Goal: Information Seeking & Learning: Learn about a topic

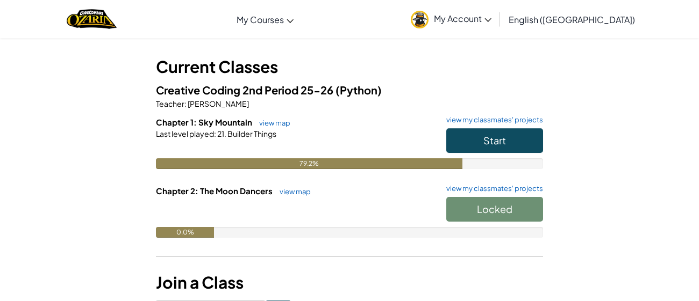
scroll to position [47, 0]
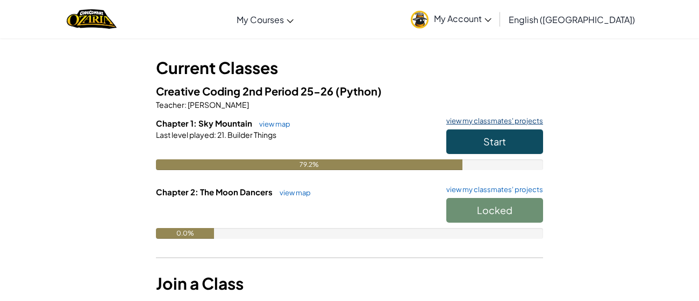
click at [497, 118] on link "view my classmates' projects" at bounding box center [492, 121] width 102 height 7
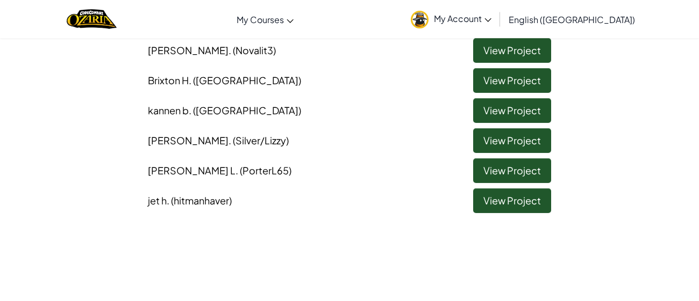
scroll to position [180, 0]
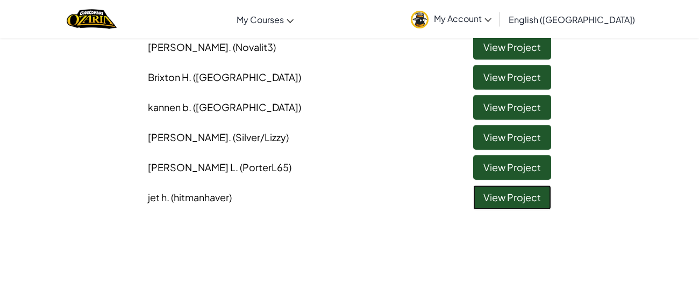
click at [518, 196] on link "View Project" at bounding box center [512, 197] width 78 height 25
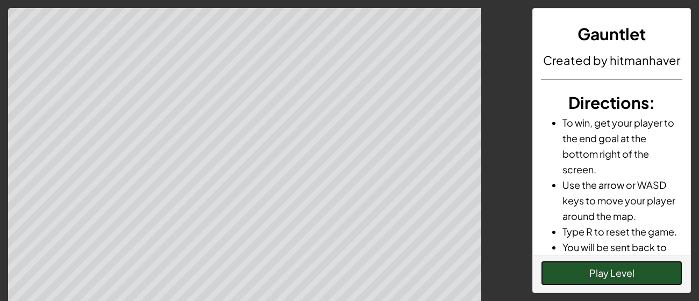
click at [604, 279] on button "Play Level" at bounding box center [611, 273] width 141 height 25
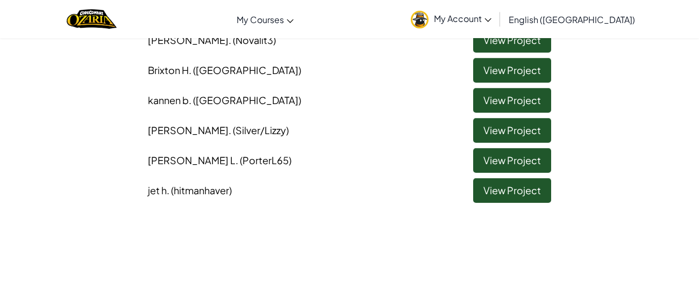
scroll to position [197, 0]
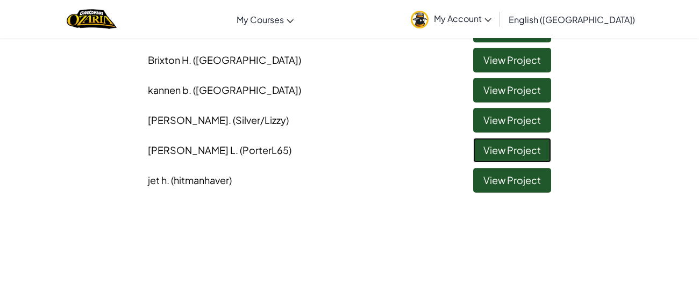
click at [484, 152] on link "View Project" at bounding box center [512, 150] width 78 height 25
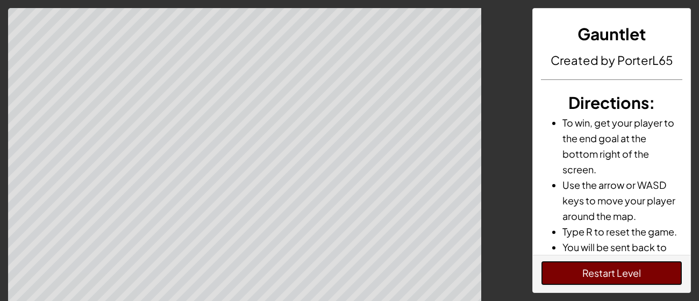
click at [554, 271] on button "Restart Level" at bounding box center [611, 273] width 141 height 25
click at [589, 270] on button "Restart Level" at bounding box center [611, 273] width 141 height 25
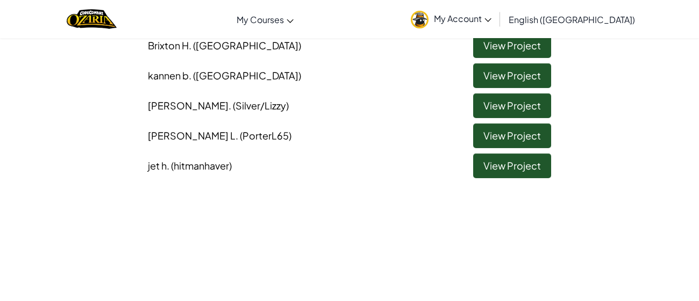
scroll to position [206, 0]
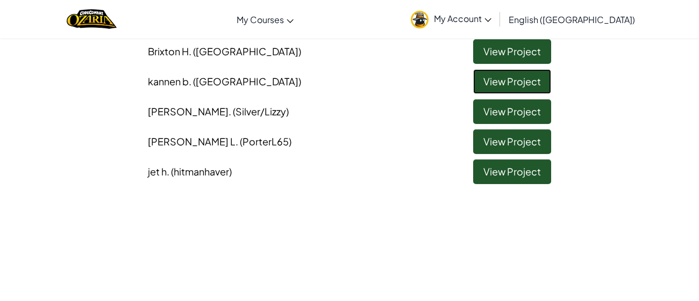
click at [492, 85] on link "View Project" at bounding box center [512, 81] width 78 height 25
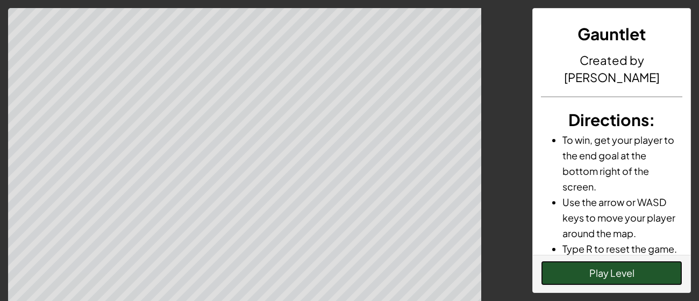
click at [554, 269] on button "Play Level" at bounding box center [611, 273] width 141 height 25
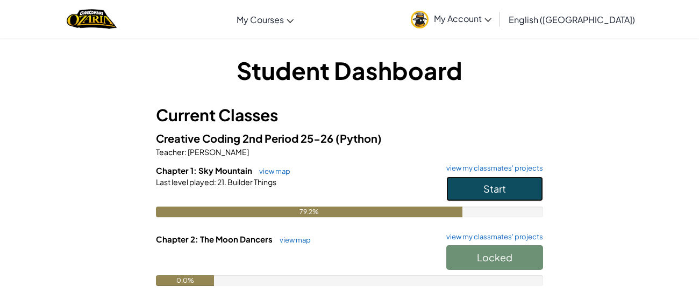
click at [455, 189] on button "Start" at bounding box center [494, 189] width 97 height 25
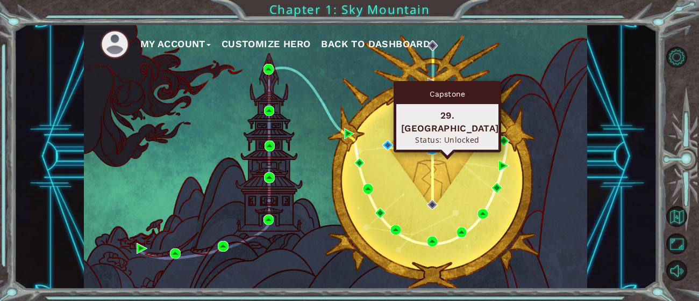
click at [432, 150] on img at bounding box center [432, 150] width 11 height 11
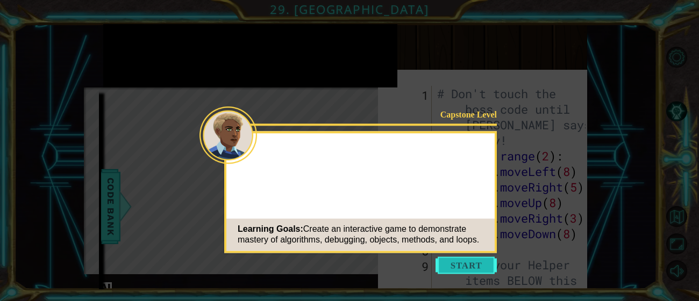
click at [470, 260] on button "Start" at bounding box center [465, 265] width 61 height 17
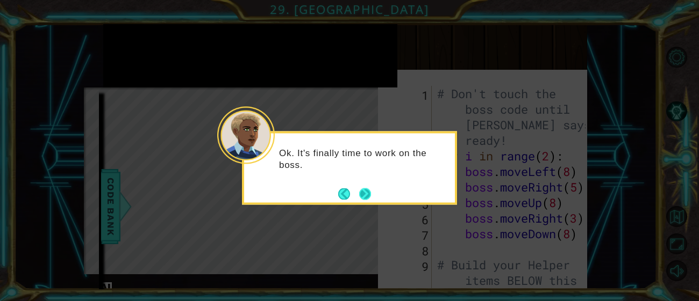
click at [363, 193] on button "Next" at bounding box center [365, 194] width 12 height 12
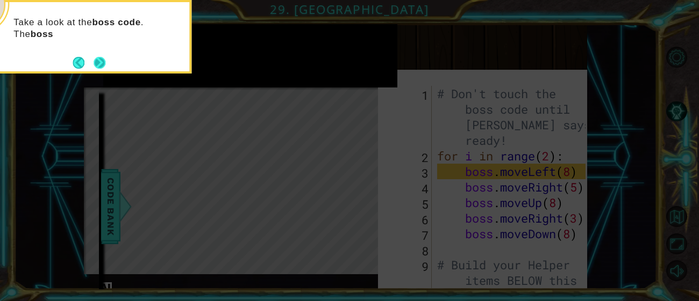
click at [101, 57] on button "Next" at bounding box center [100, 63] width 12 height 12
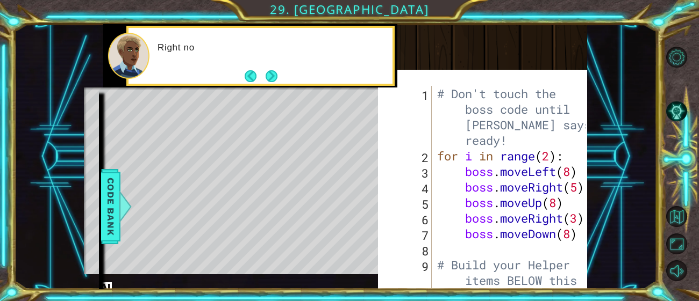
click at [390, 249] on div "1 2 3 4 5 6 7 8 9 # Don't touch the boss code until Vega says you're ready! for…" at bounding box center [482, 192] width 209 height 235
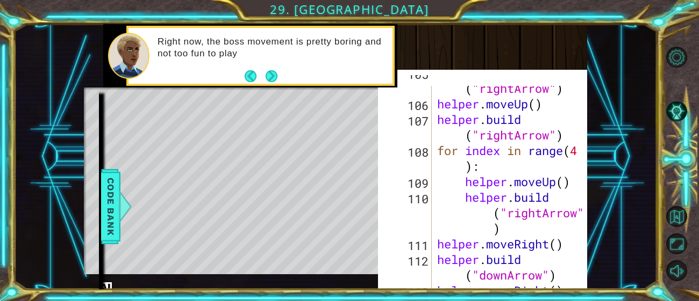
scroll to position [2477, 0]
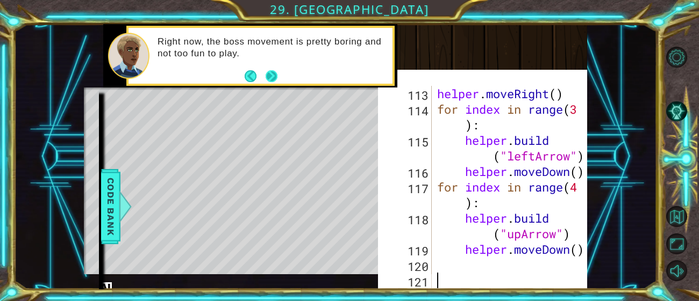
click at [272, 70] on button "Next" at bounding box center [271, 76] width 12 height 12
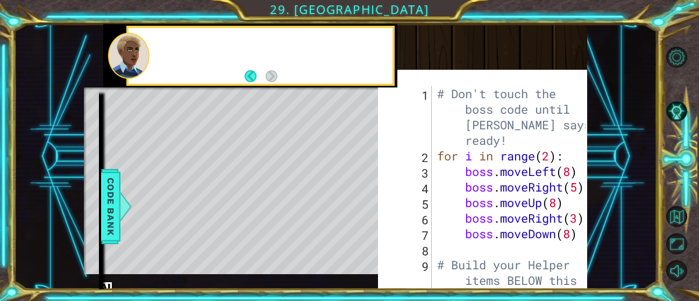
scroll to position [0, 0]
click at [273, 69] on footer at bounding box center [261, 76] width 33 height 16
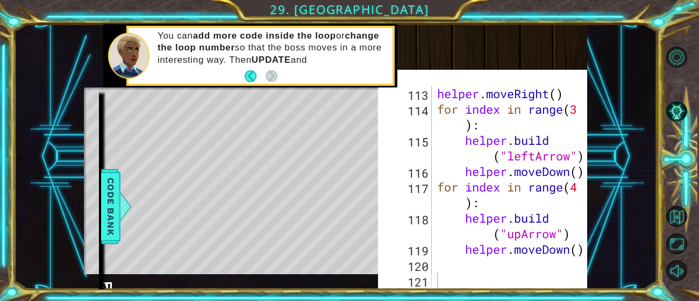
scroll to position [2477, 0]
click at [254, 76] on button "Back" at bounding box center [255, 76] width 21 height 12
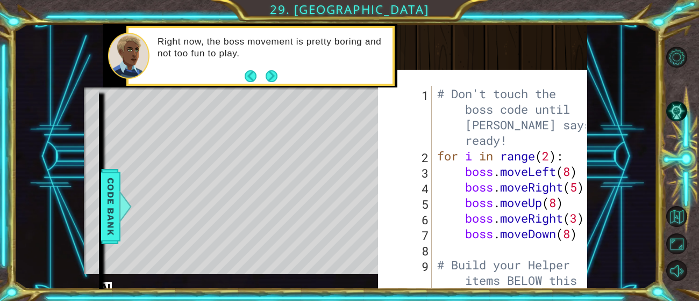
scroll to position [0, 0]
click at [270, 77] on button "Next" at bounding box center [271, 76] width 12 height 12
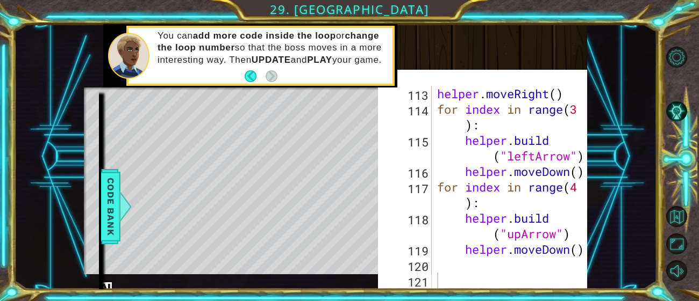
scroll to position [2477, 0]
click at [265, 193] on div "Level Map" at bounding box center [332, 246] width 497 height 317
click at [115, 210] on span "Code Bank" at bounding box center [110, 207] width 17 height 66
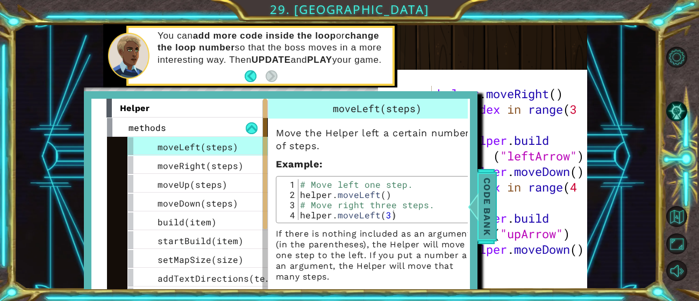
click at [487, 196] on span "Code Bank" at bounding box center [486, 207] width 17 height 66
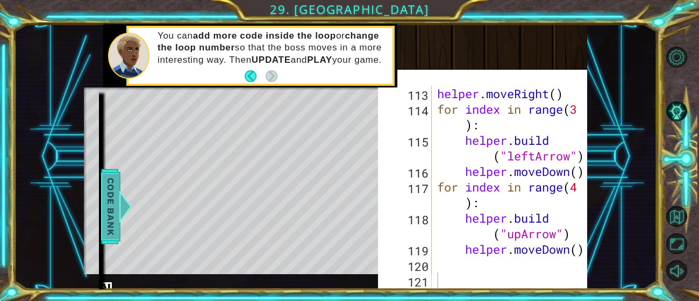
click at [487, 196] on div "helper . moveRight ( ) for index in range ( 3 ) : helper . build ( "leftArrow" …" at bounding box center [512, 203] width 155 height 234
type textarea "for index in range(4):"
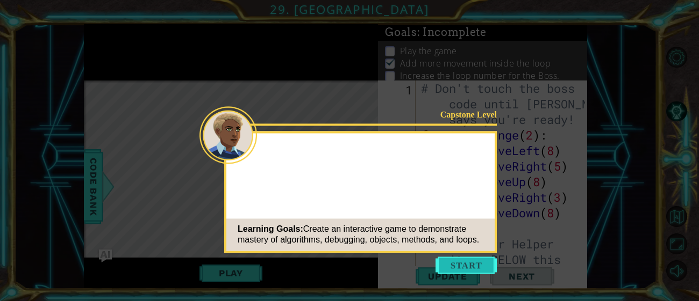
click at [452, 272] on button "Start" at bounding box center [465, 265] width 61 height 17
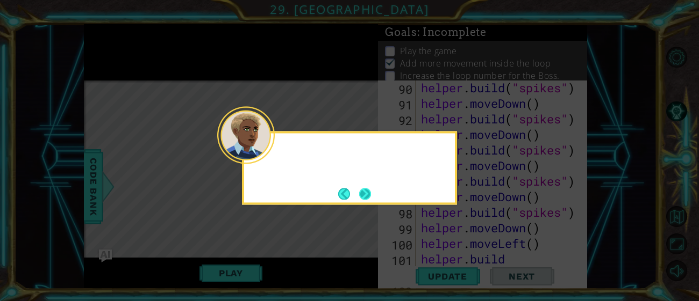
click at [359, 195] on button "Next" at bounding box center [365, 194] width 12 height 12
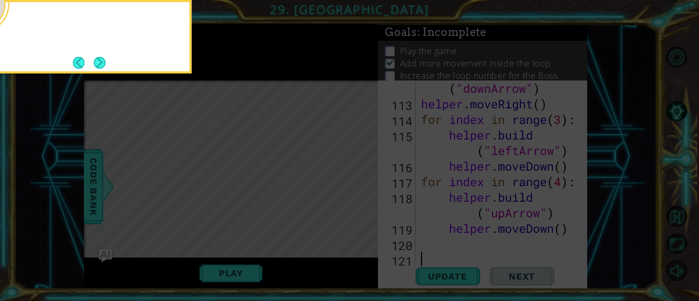
scroll to position [2025, 0]
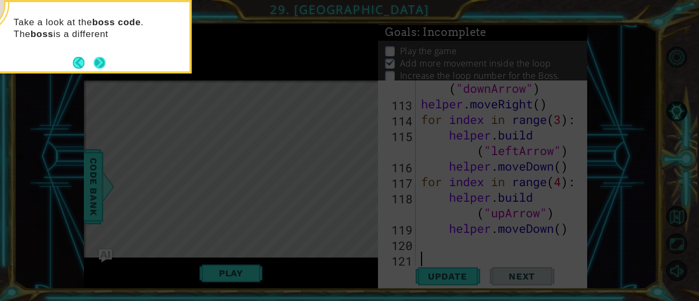
click at [95, 60] on button "Next" at bounding box center [100, 63] width 12 height 12
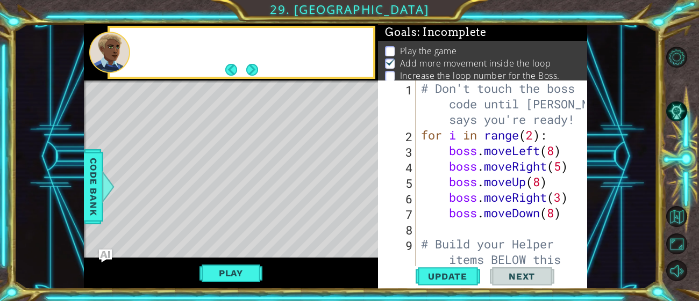
scroll to position [0, 0]
click at [248, 75] on button "Next" at bounding box center [252, 70] width 12 height 12
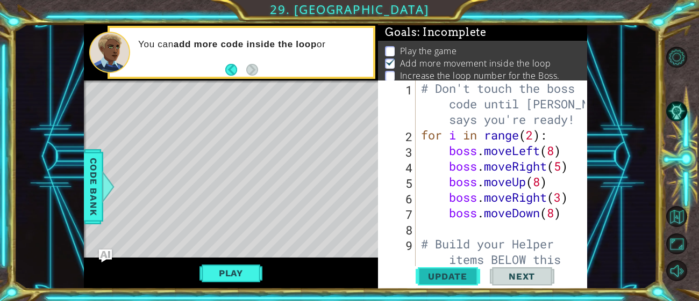
click at [443, 279] on span "Update" at bounding box center [447, 276] width 61 height 11
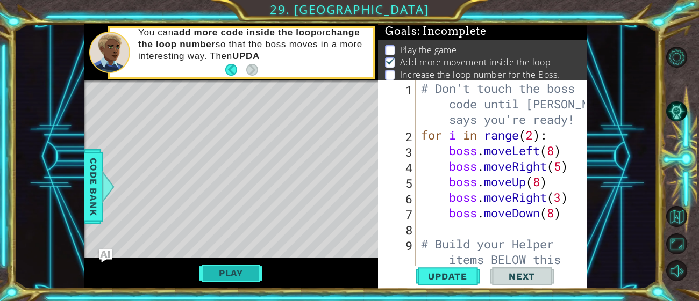
scroll to position [3, 0]
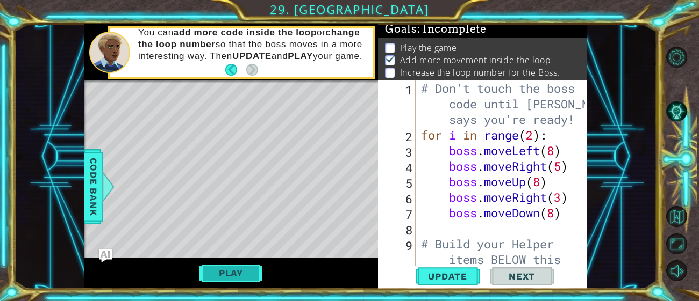
click at [224, 275] on button "Play" at bounding box center [230, 273] width 63 height 20
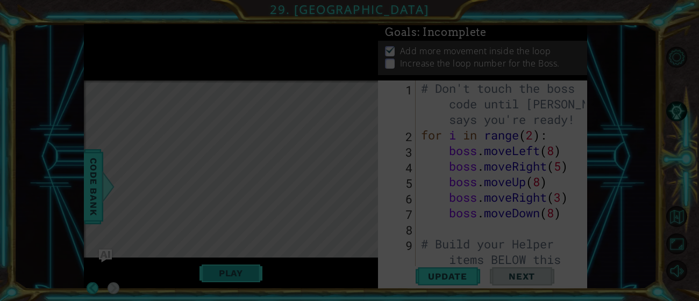
scroll to position [0, 0]
click at [310, 194] on icon at bounding box center [349, 150] width 699 height 301
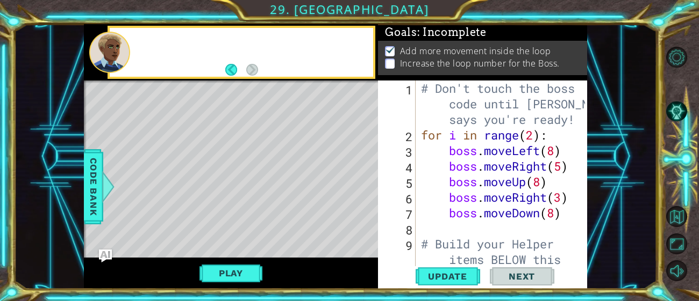
click at [514, 278] on span "Next" at bounding box center [522, 276] width 48 height 11
click at [435, 279] on span "Update" at bounding box center [447, 276] width 61 height 11
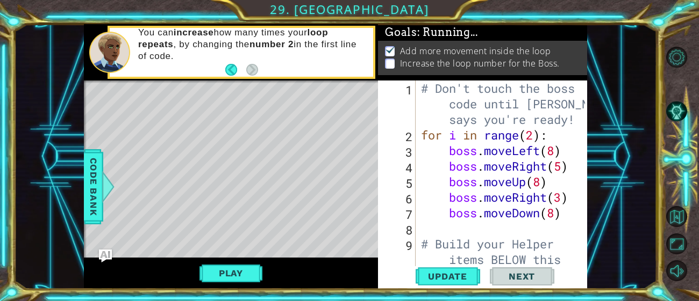
click at [509, 275] on span "Next" at bounding box center [522, 276] width 48 height 11
click at [537, 139] on div "# Don't touch the boss code until Vega says you're ready! for i in range ( 2 ) …" at bounding box center [504, 221] width 171 height 281
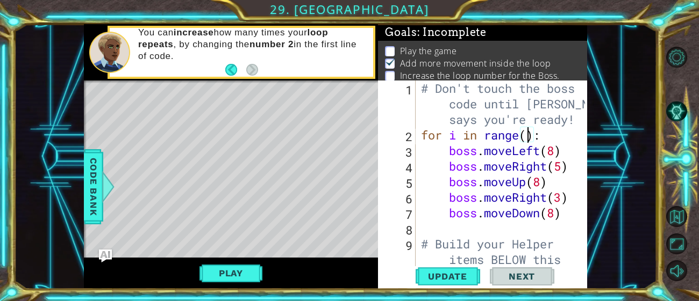
scroll to position [0, 5]
type textarea "for i in range(5):"
click at [448, 280] on span "Update" at bounding box center [447, 276] width 61 height 11
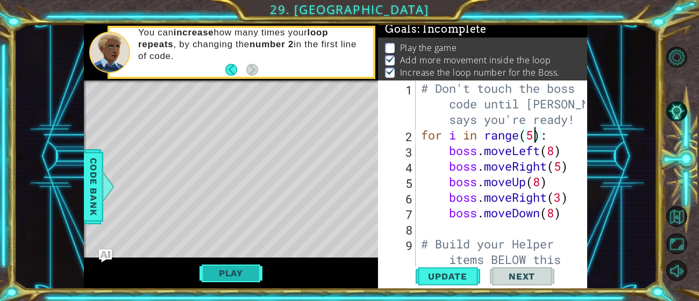
click at [250, 272] on button "Play" at bounding box center [230, 273] width 63 height 20
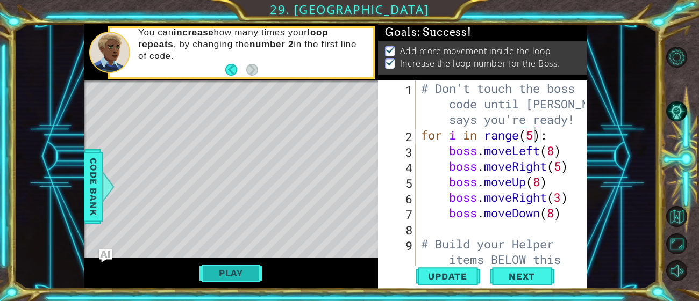
scroll to position [0, 0]
click at [494, 275] on button "Next" at bounding box center [522, 277] width 64 height 21
click at [520, 276] on body "1 ההההההההההההההההההההההההההההההההההההההההההההההההההההההההההההההההההההההההההההה…" at bounding box center [349, 150] width 699 height 301
click at [515, 282] on body "1 ההההההההההההההההההההההההההההההההההההההההההההההההההההההההההההההההההההההההההההה…" at bounding box center [349, 150] width 699 height 301
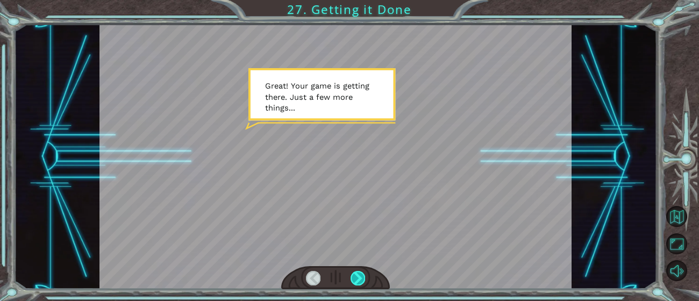
click at [357, 276] on div at bounding box center [357, 278] width 15 height 15
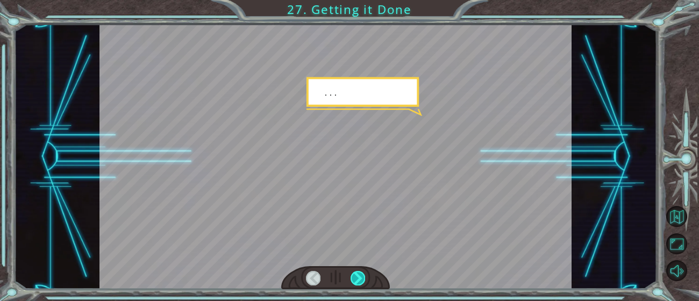
click at [357, 276] on div at bounding box center [357, 278] width 15 height 15
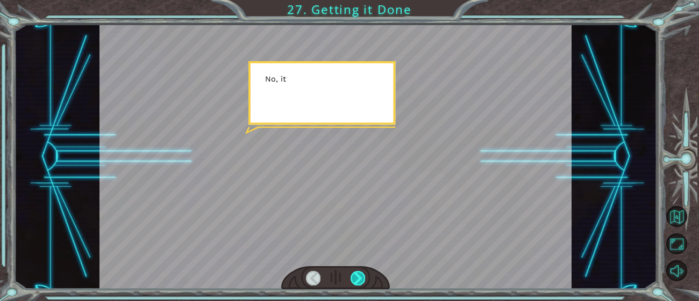
click at [358, 277] on div at bounding box center [357, 278] width 15 height 15
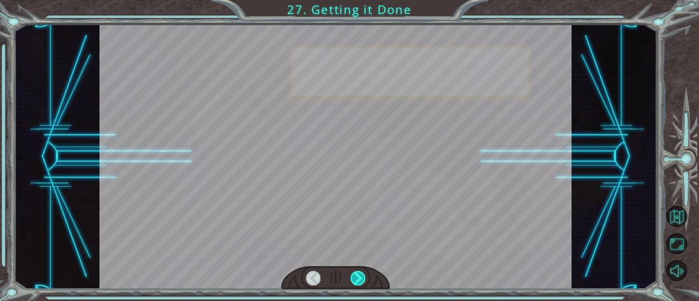
click at [358, 277] on div at bounding box center [357, 278] width 15 height 15
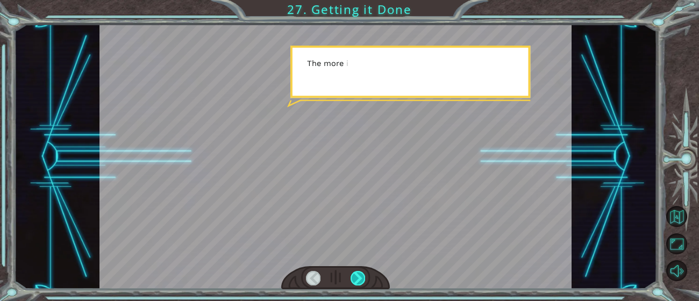
click at [358, 277] on div at bounding box center [357, 278] width 15 height 15
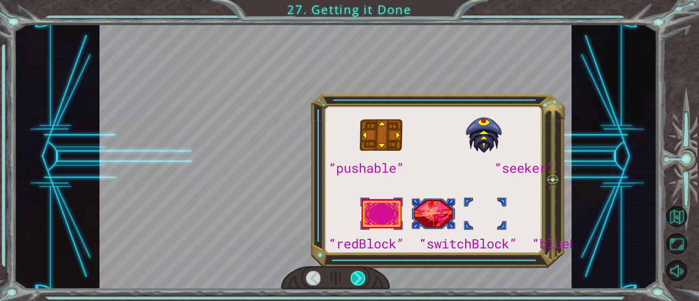
click at [358, 277] on div at bounding box center [357, 278] width 15 height 15
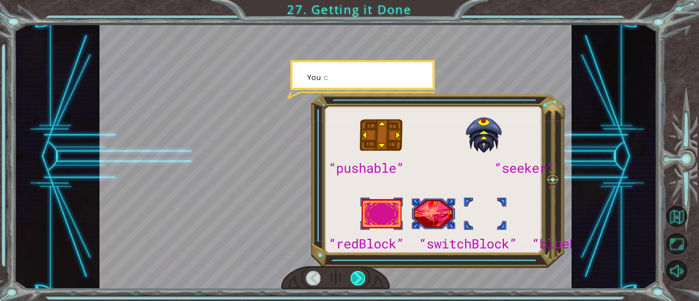
click at [358, 277] on div at bounding box center [357, 278] width 15 height 15
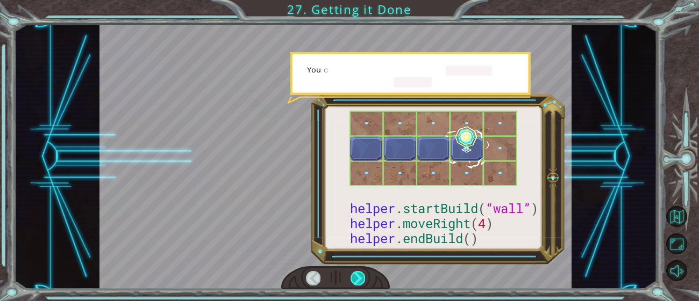
click at [358, 277] on div at bounding box center [357, 278] width 15 height 15
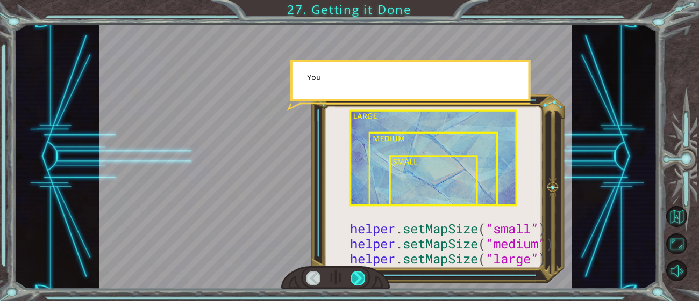
click at [358, 277] on div at bounding box center [357, 278] width 15 height 15
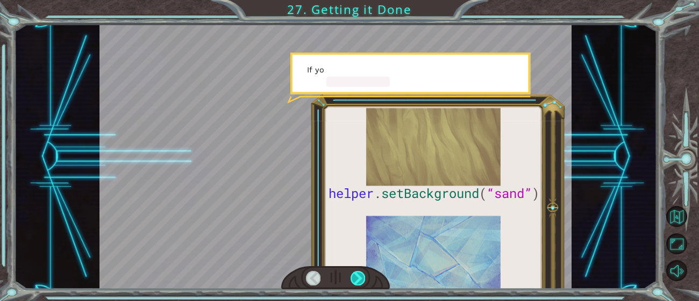
click at [358, 277] on div at bounding box center [357, 278] width 15 height 15
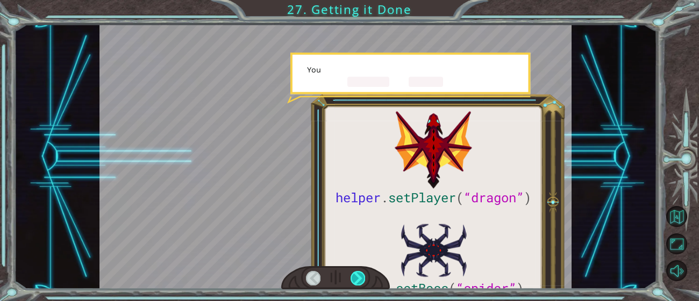
click at [358, 277] on div at bounding box center [357, 278] width 15 height 15
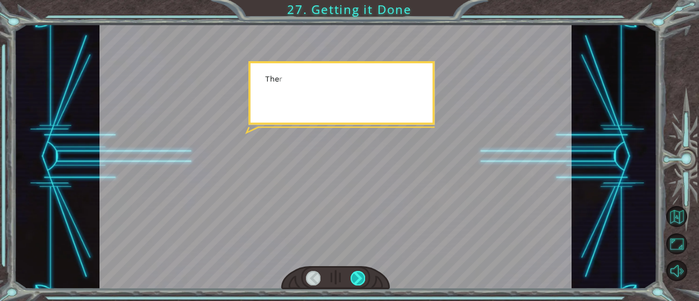
click at [358, 277] on div at bounding box center [357, 278] width 15 height 15
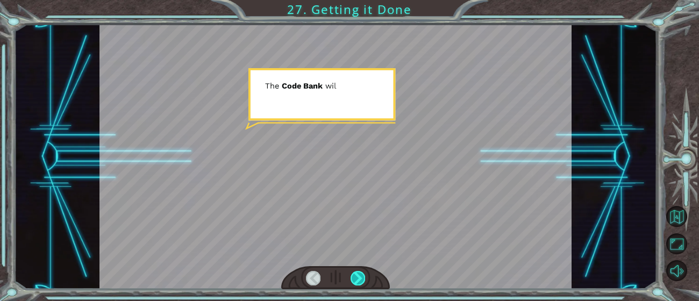
click at [358, 277] on div at bounding box center [357, 278] width 15 height 15
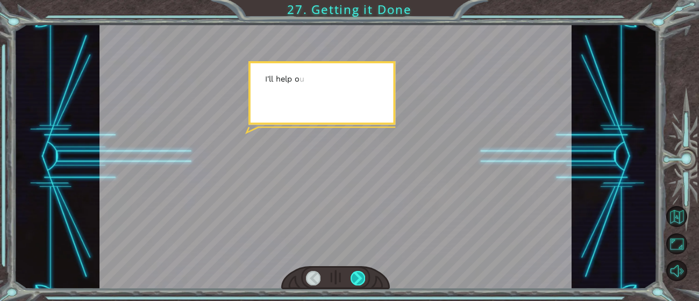
click at [358, 277] on div at bounding box center [357, 278] width 15 height 15
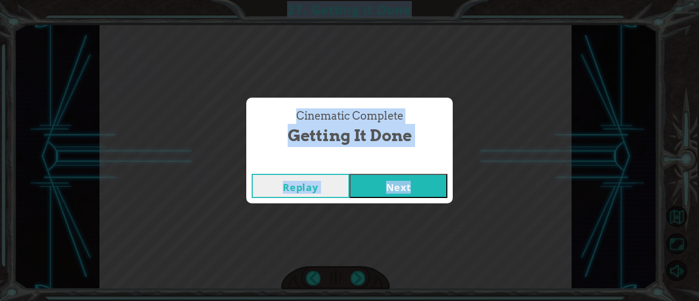
click at [415, 195] on button "Next" at bounding box center [398, 186] width 98 height 24
